Goal: Task Accomplishment & Management: Complete application form

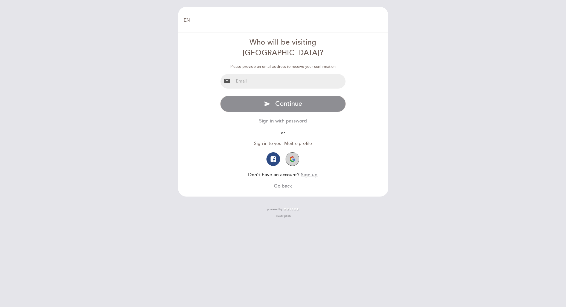
click at [295, 156] on img "button" at bounding box center [292, 158] width 5 height 5
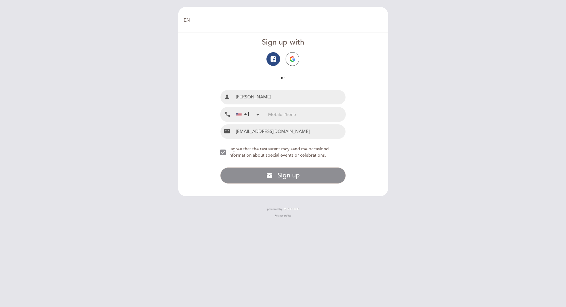
click at [295, 114] on input "tel" at bounding box center [306, 114] width 77 height 14
type input "4252476466"
click at [222, 153] on div "NEW_MODAL_AGREE_RESTAURANT_SEND_OCCASIONAL_INFO" at bounding box center [222, 152] width 5 height 5
click at [303, 176] on button "email Sign up with email address Sign up" at bounding box center [283, 175] width 126 height 16
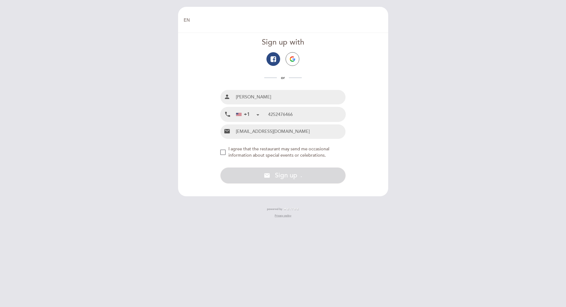
click at [316, 124] on div "Full name person [PERSON_NAME] Mobile Phone local_phone +1 [GEOGRAPHIC_DATA] +1…" at bounding box center [283, 115] width 126 height 50
click at [311, 115] on input "4252476466" at bounding box center [306, 114] width 77 height 14
click at [226, 154] on div "NEW_MODAL_AGREE_RESTAURANT_SEND_OCCASIONAL_INFO" at bounding box center [222, 152] width 5 height 5
click at [221, 152] on div "NEW_MODAL_AGREE_RESTAURANT_SEND_OCCASIONAL_INFO" at bounding box center [222, 152] width 5 height 5
click at [272, 106] on div "Full name person [PERSON_NAME] Mobile Phone local_phone +1 [GEOGRAPHIC_DATA] +1…" at bounding box center [283, 115] width 126 height 50
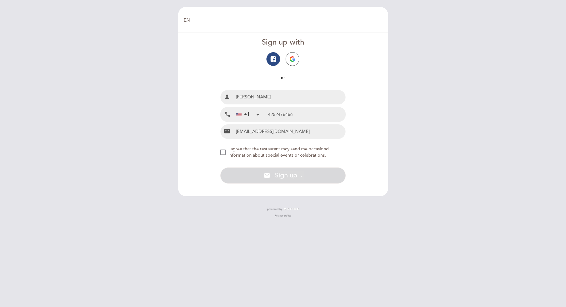
click at [269, 103] on input "[PERSON_NAME]" at bounding box center [290, 97] width 112 height 14
click at [295, 57] on img "button" at bounding box center [292, 58] width 5 height 5
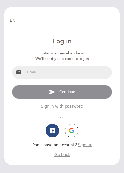
click at [53, 74] on input "email" at bounding box center [68, 72] width 86 height 13
type input "[EMAIL_ADDRESS][DOMAIN_NAME]"
click at [74, 96] on button "send Continue" at bounding box center [62, 92] width 100 height 14
